Goal: Task Accomplishment & Management: Use online tool/utility

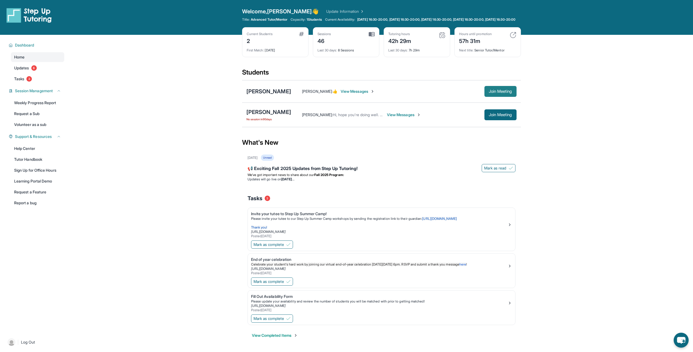
click at [504, 93] on span "Join Meeting" at bounding box center [500, 91] width 23 height 3
click at [341, 94] on span "View Messages" at bounding box center [358, 91] width 34 height 5
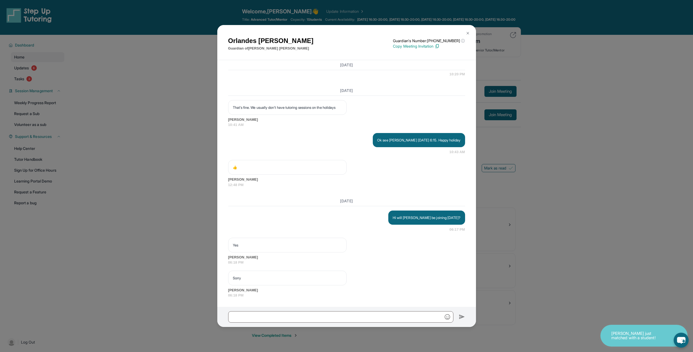
scroll to position [3825, 0]
click at [328, 311] on input "text" at bounding box center [340, 316] width 225 height 11
type input "**********"
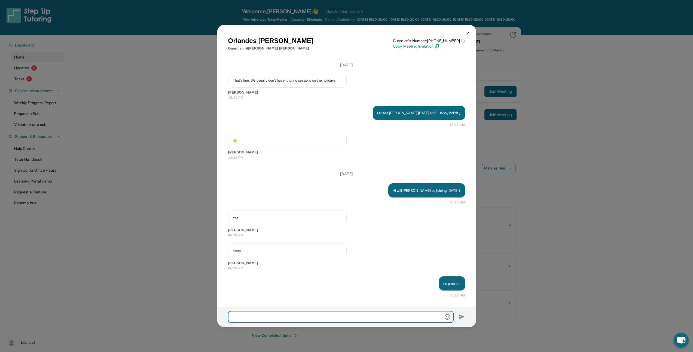
scroll to position [3853, 0]
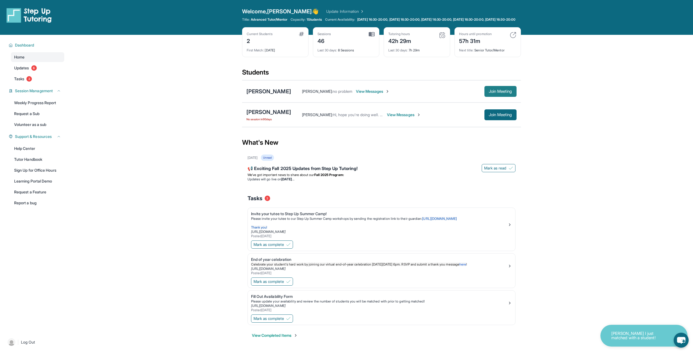
click at [492, 93] on span "Join Meeting" at bounding box center [500, 91] width 23 height 3
